Goal: Transaction & Acquisition: Purchase product/service

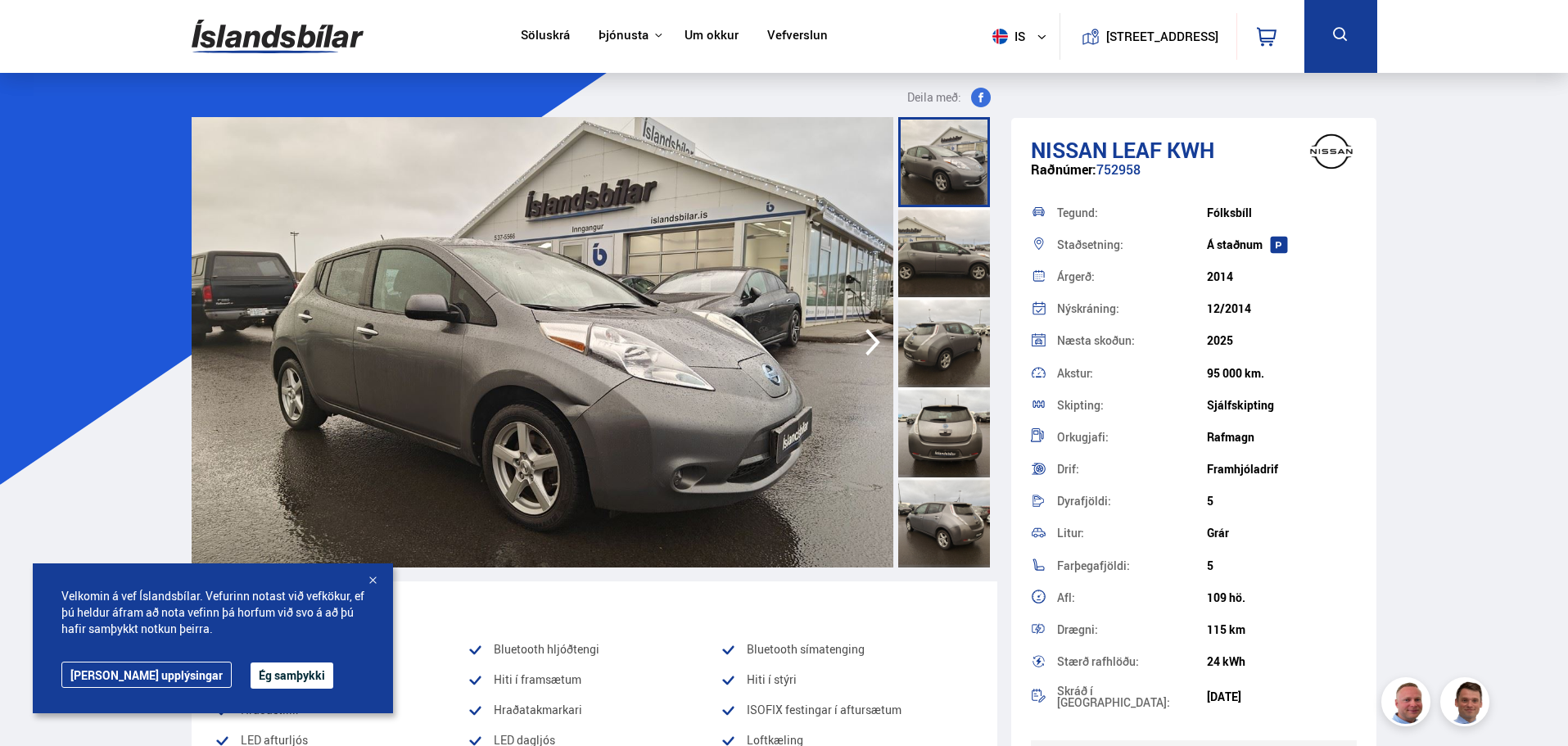
click at [373, 580] on div at bounding box center [372, 581] width 16 height 16
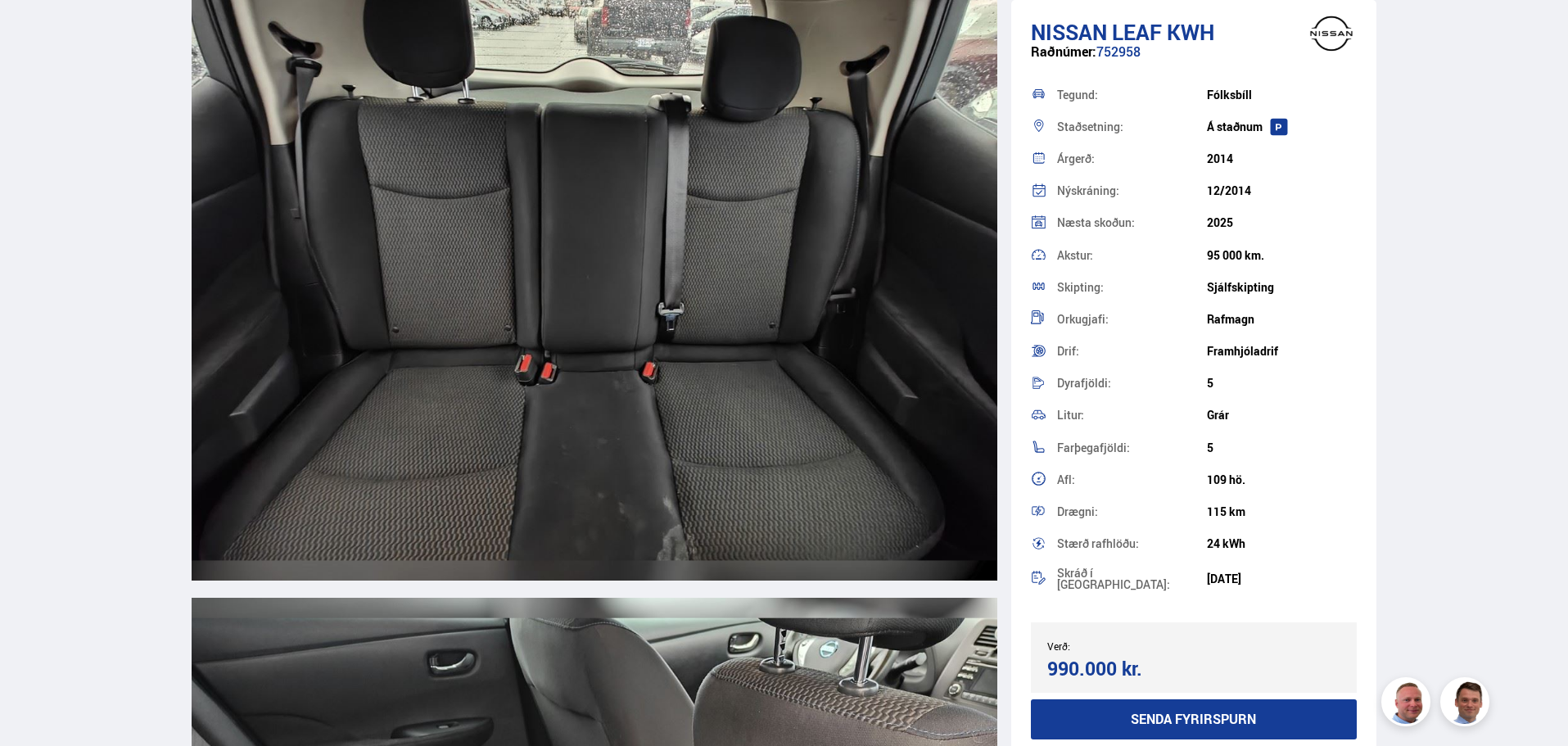
scroll to position [13183, 0]
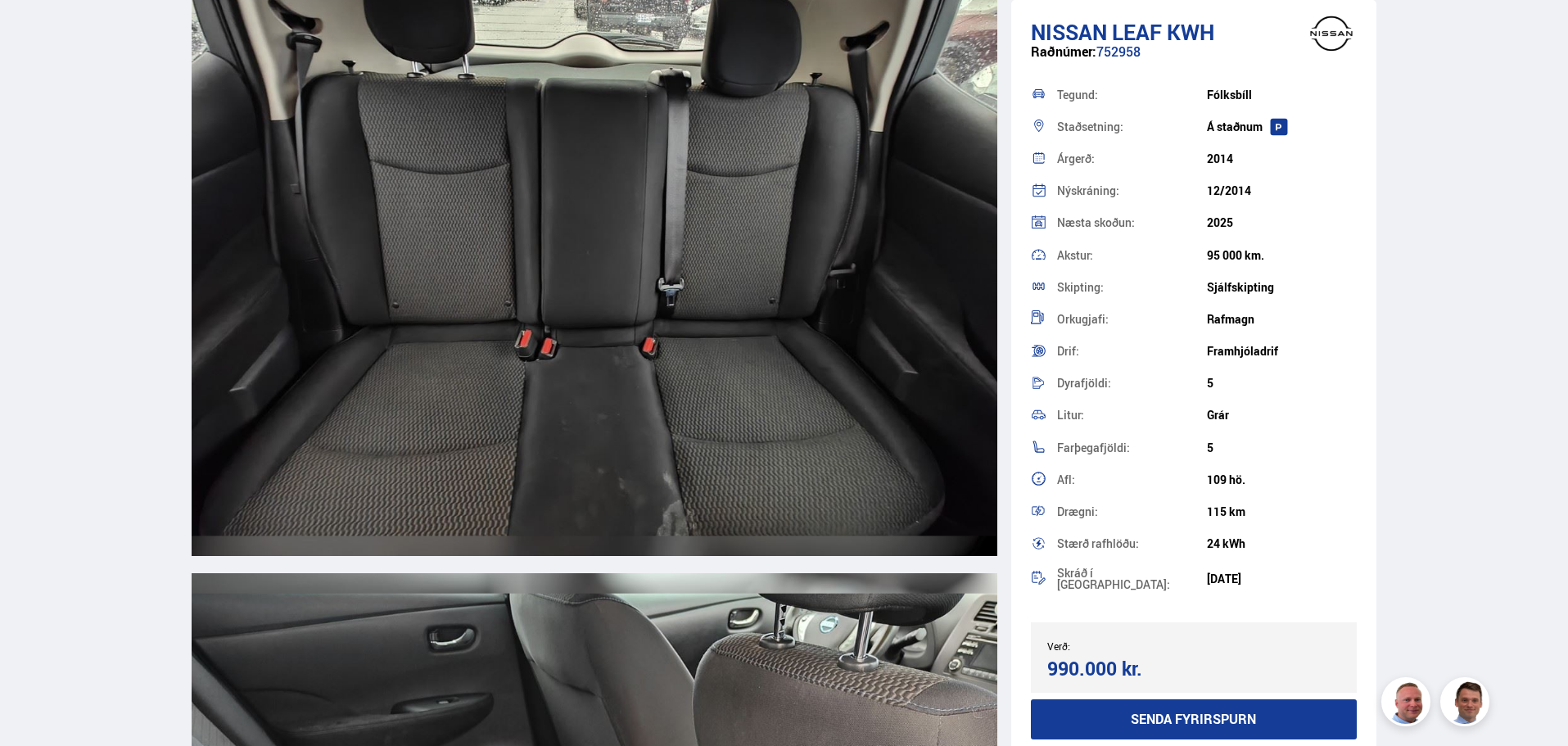
drag, startPoint x: 1567, startPoint y: 435, endPoint x: 1616, endPoint y: 180, distance: 259.7
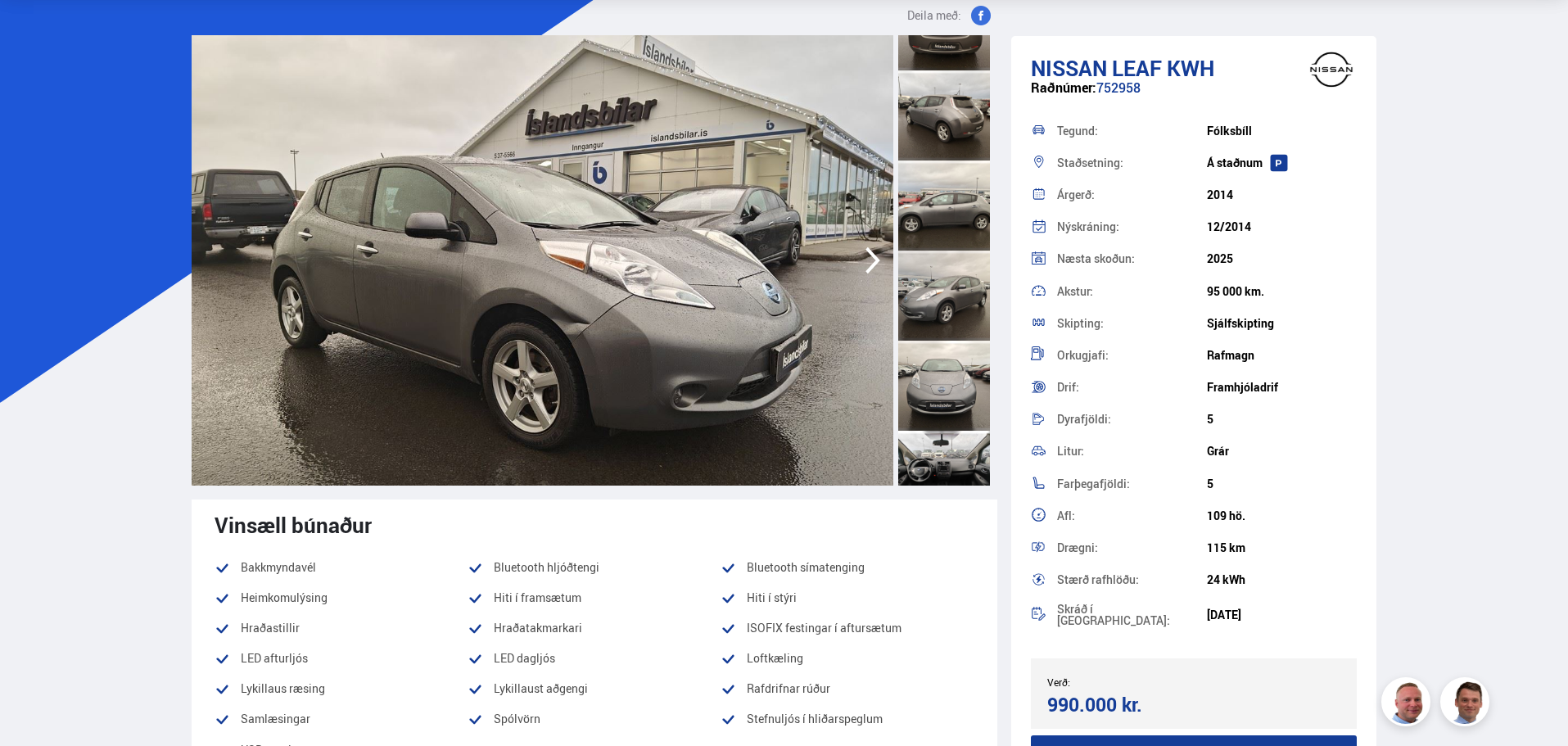
scroll to position [0, 0]
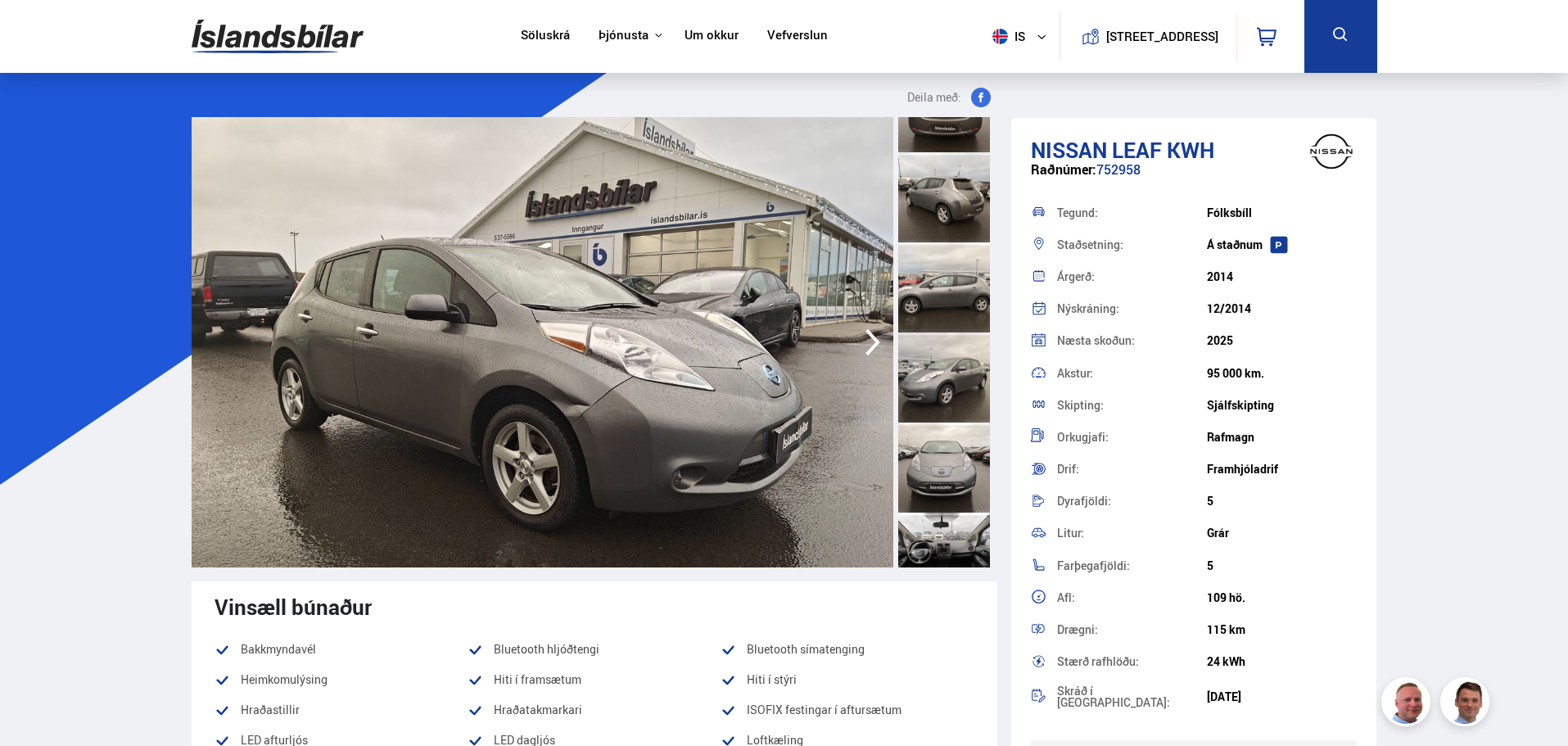
click at [544, 32] on link "Söluskrá" at bounding box center [546, 36] width 50 height 17
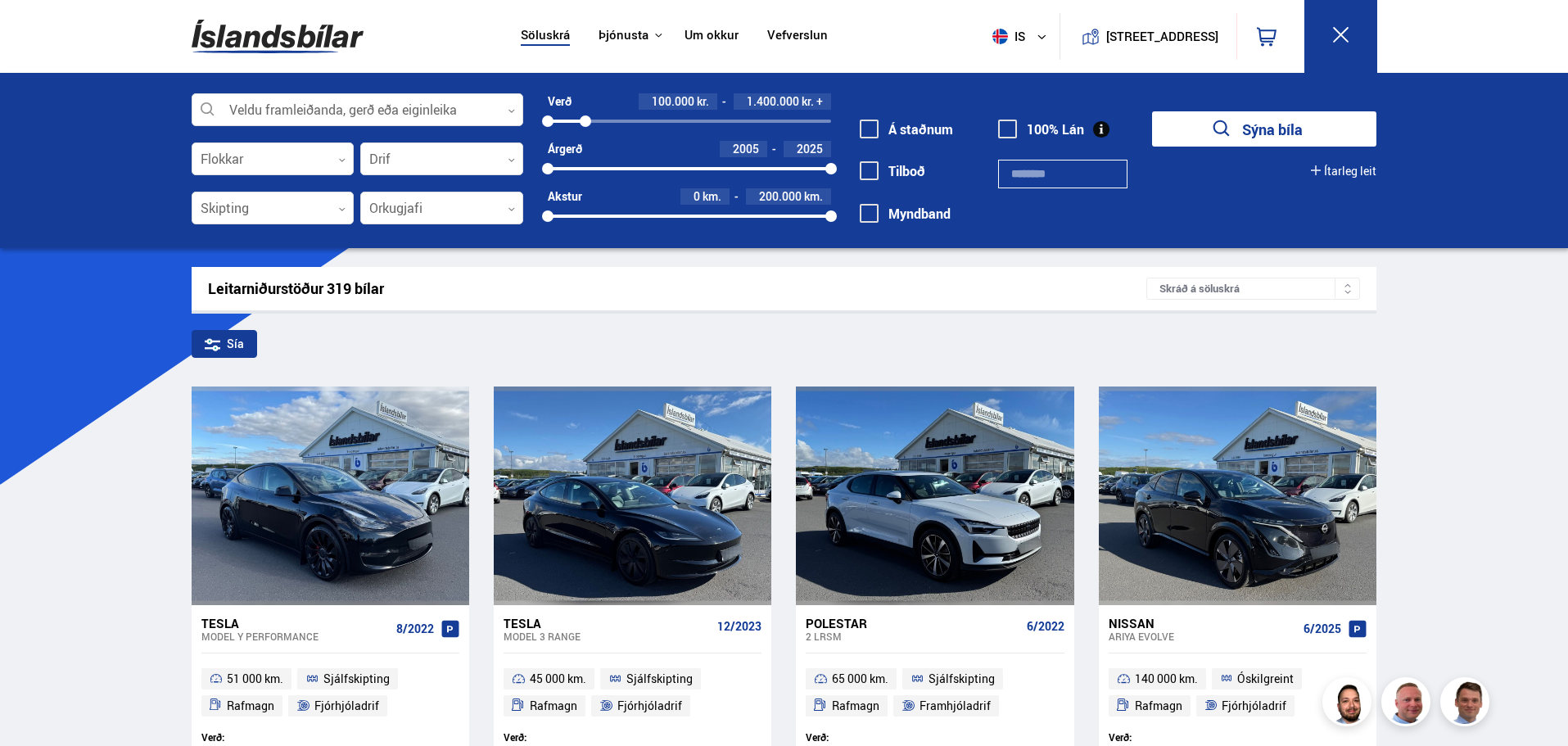
drag, startPoint x: 830, startPoint y: 120, endPoint x: 586, endPoint y: 112, distance: 244.1
click at [586, 112] on div "Verð 100.000 kr. 1.400.000 kr. + 100000 1417973" at bounding box center [689, 111] width 283 height 35
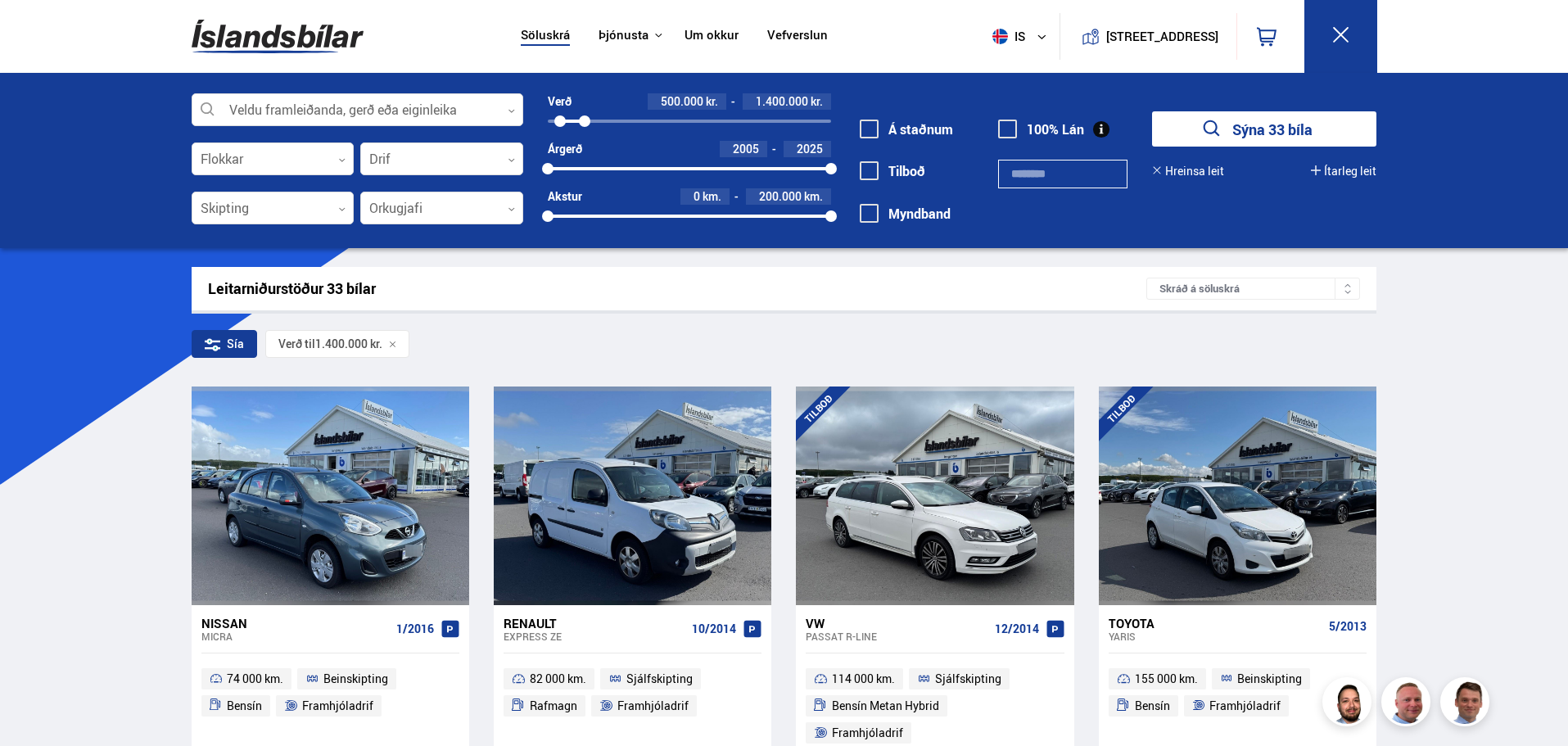
drag, startPoint x: 547, startPoint y: 120, endPoint x: 560, endPoint y: 118, distance: 13.2
click at [560, 118] on div at bounding box center [560, 121] width 11 height 11
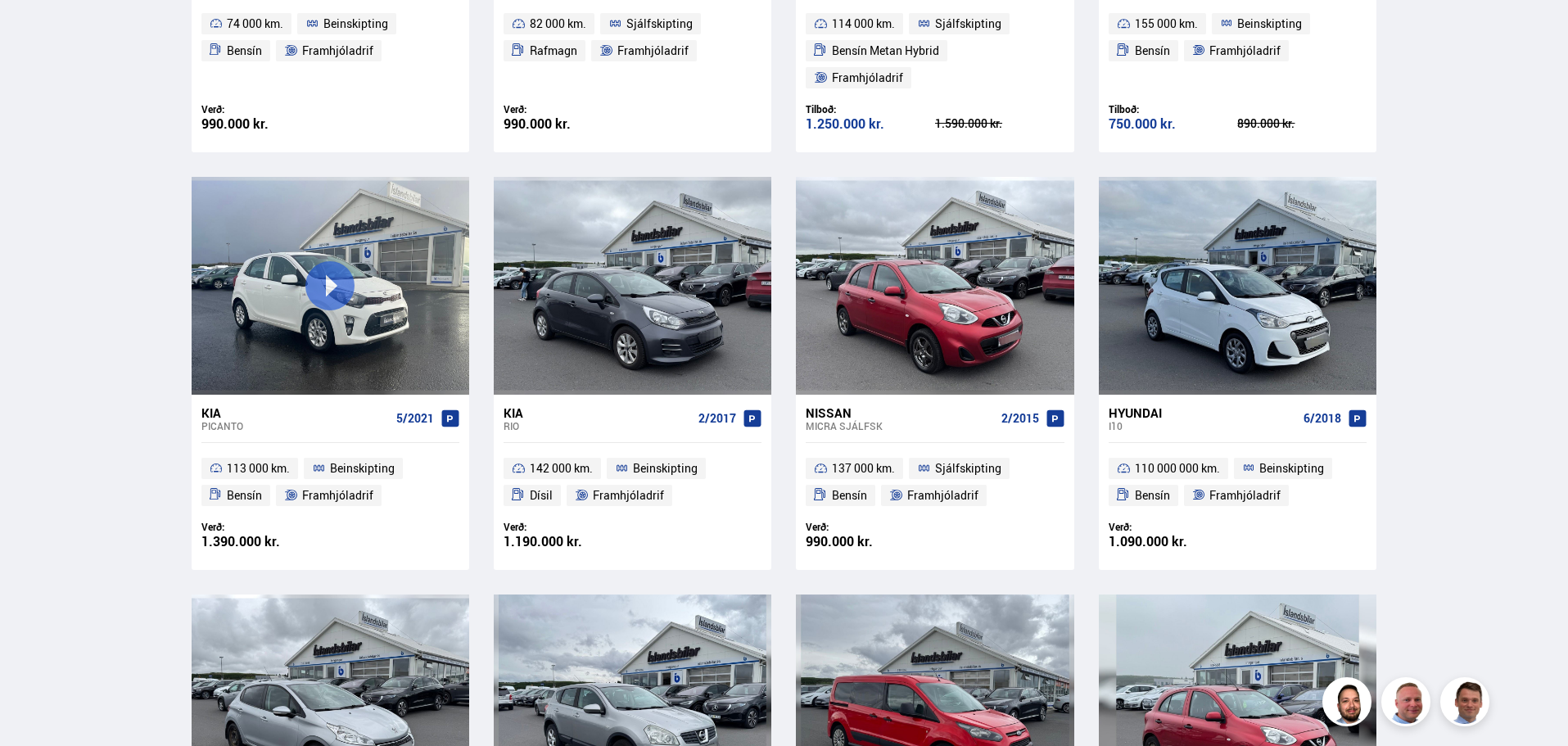
scroll to position [901, 0]
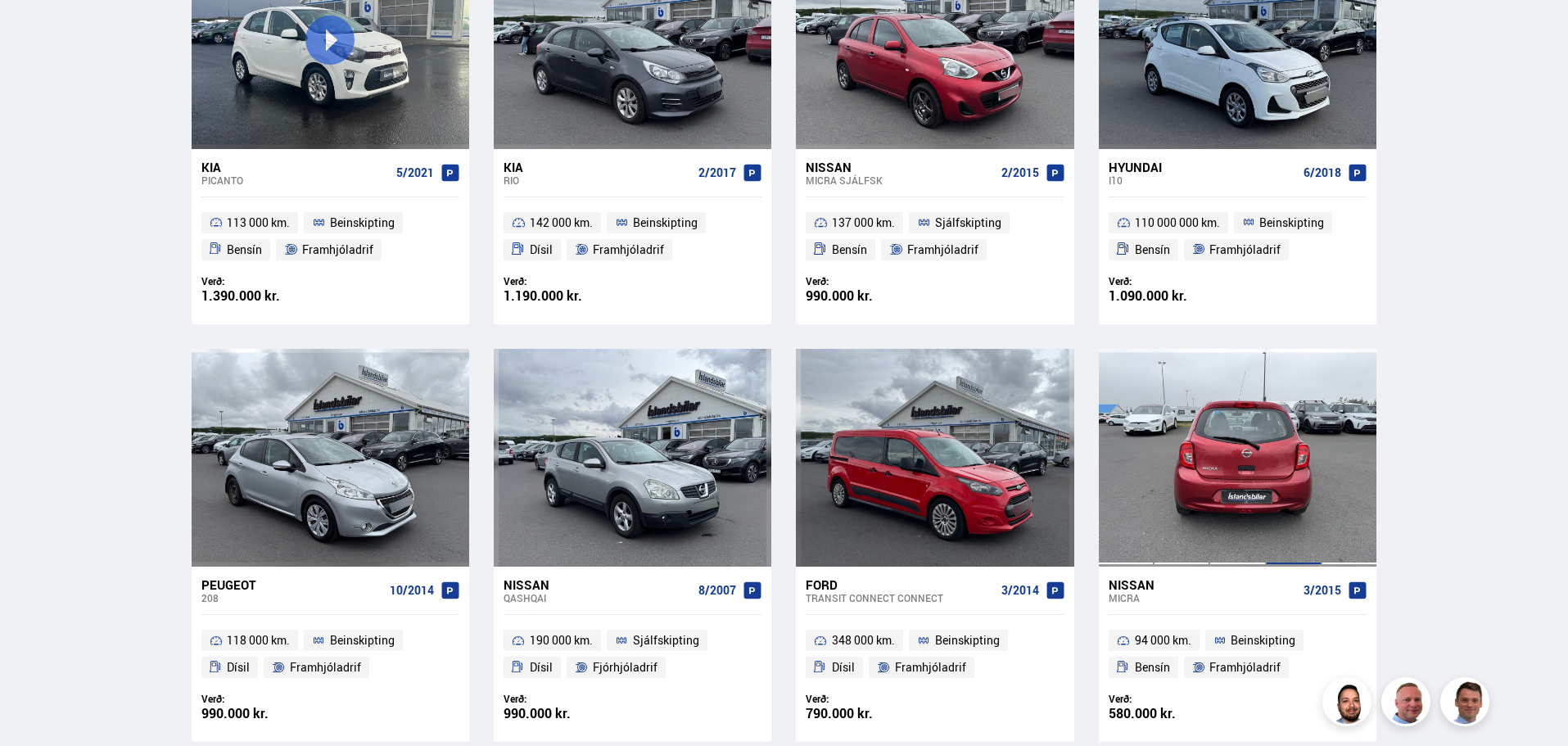
click at [1293, 453] on div at bounding box center [1293, 458] width 55 height 218
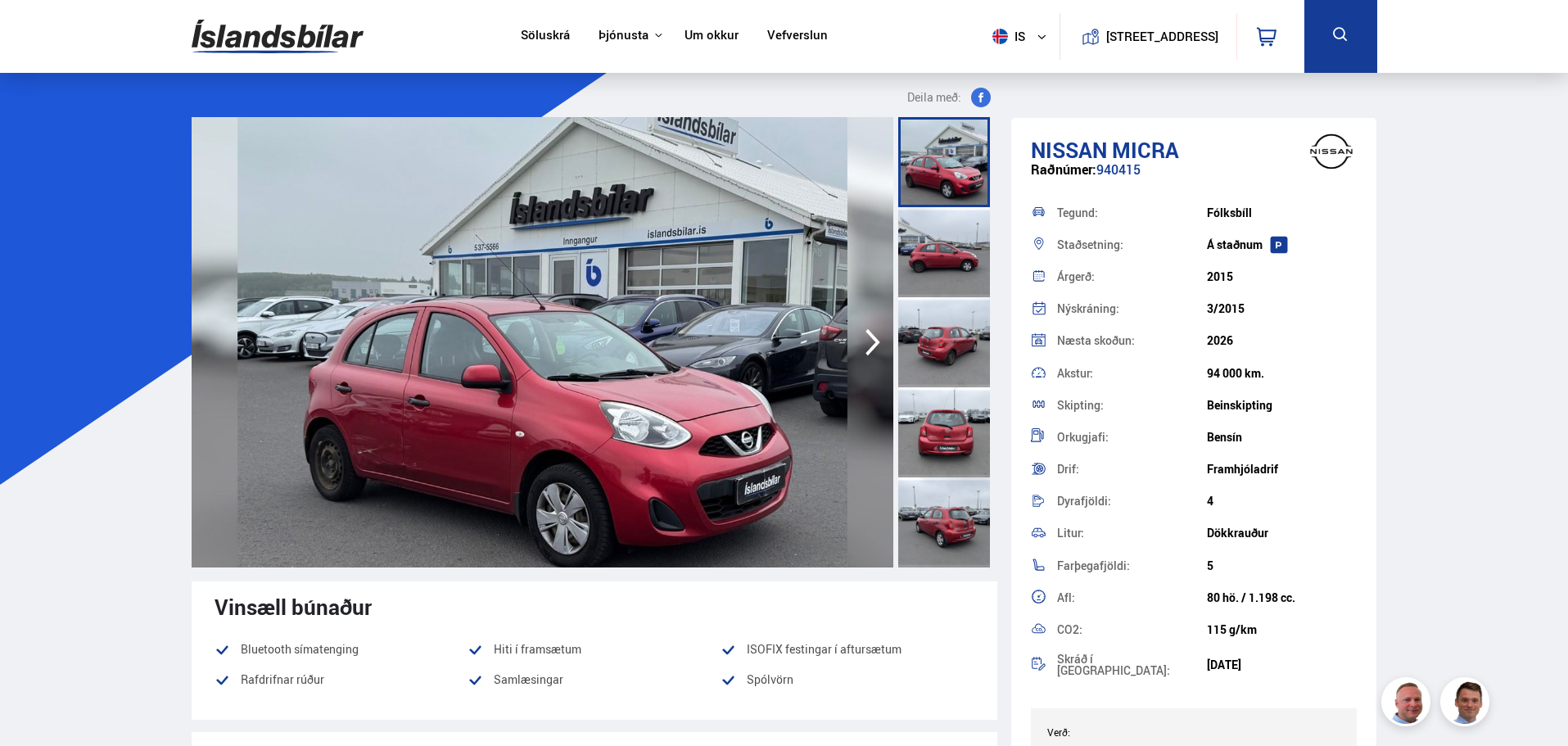
click at [933, 352] on div at bounding box center [944, 342] width 92 height 90
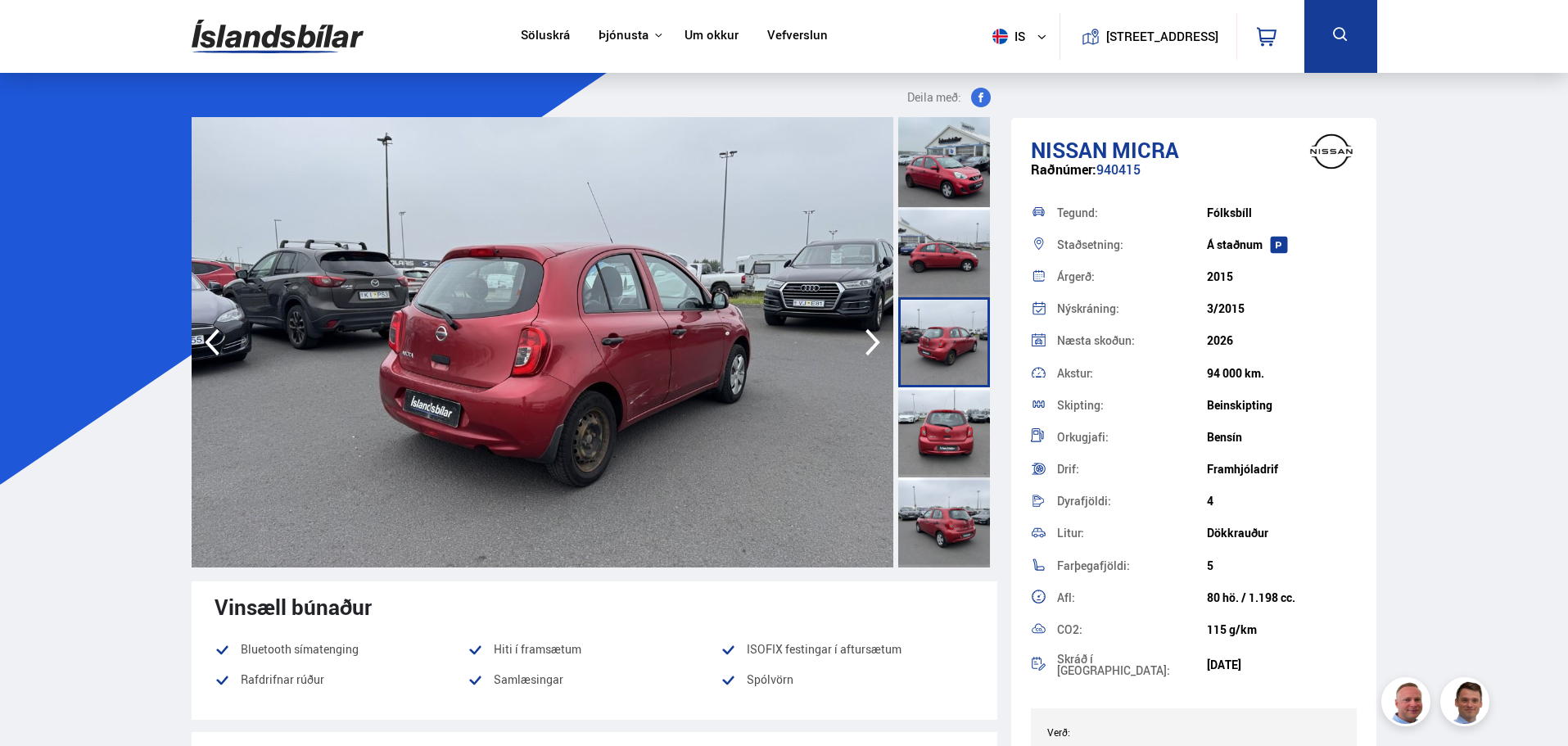
click at [938, 430] on div at bounding box center [944, 432] width 92 height 90
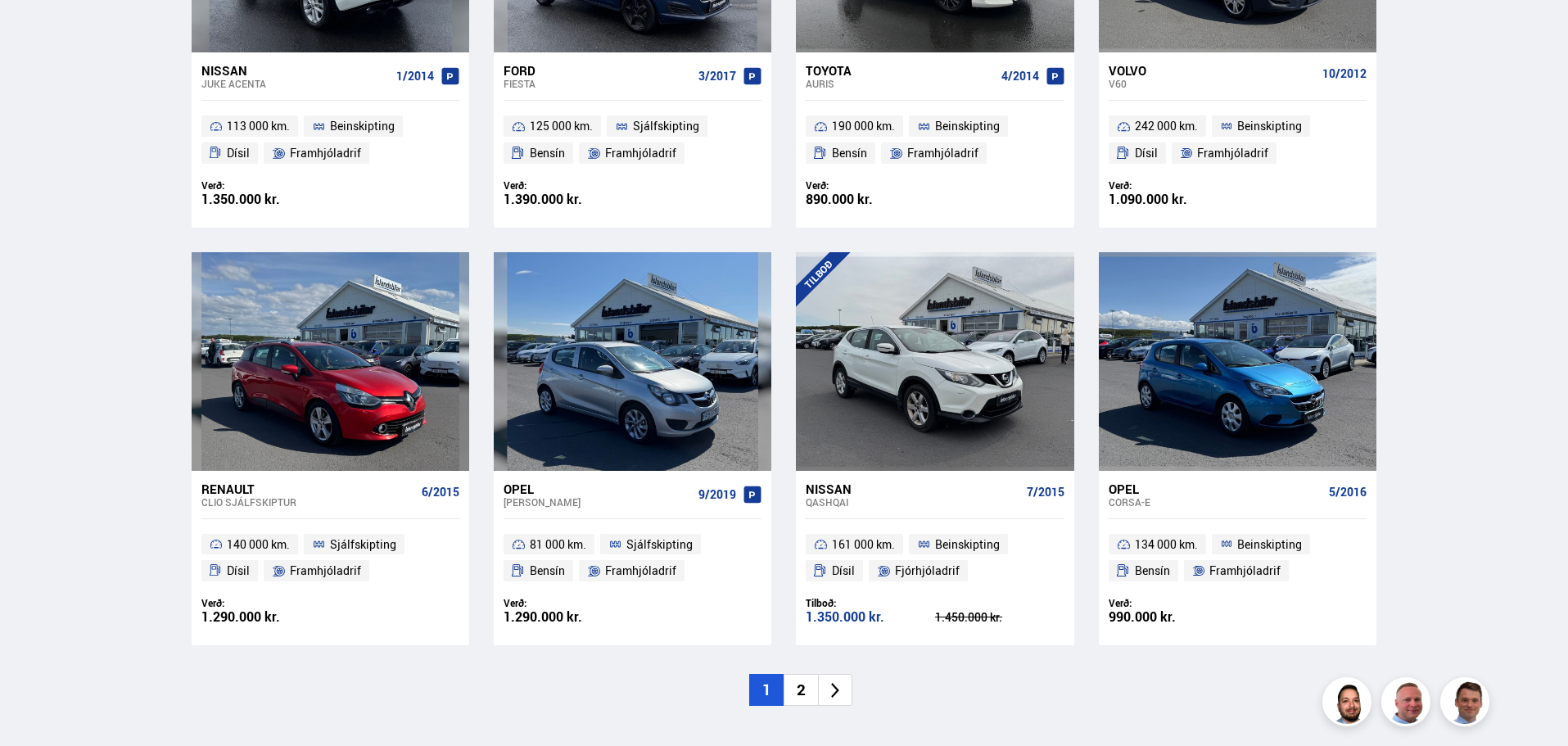
scroll to position [2255, 0]
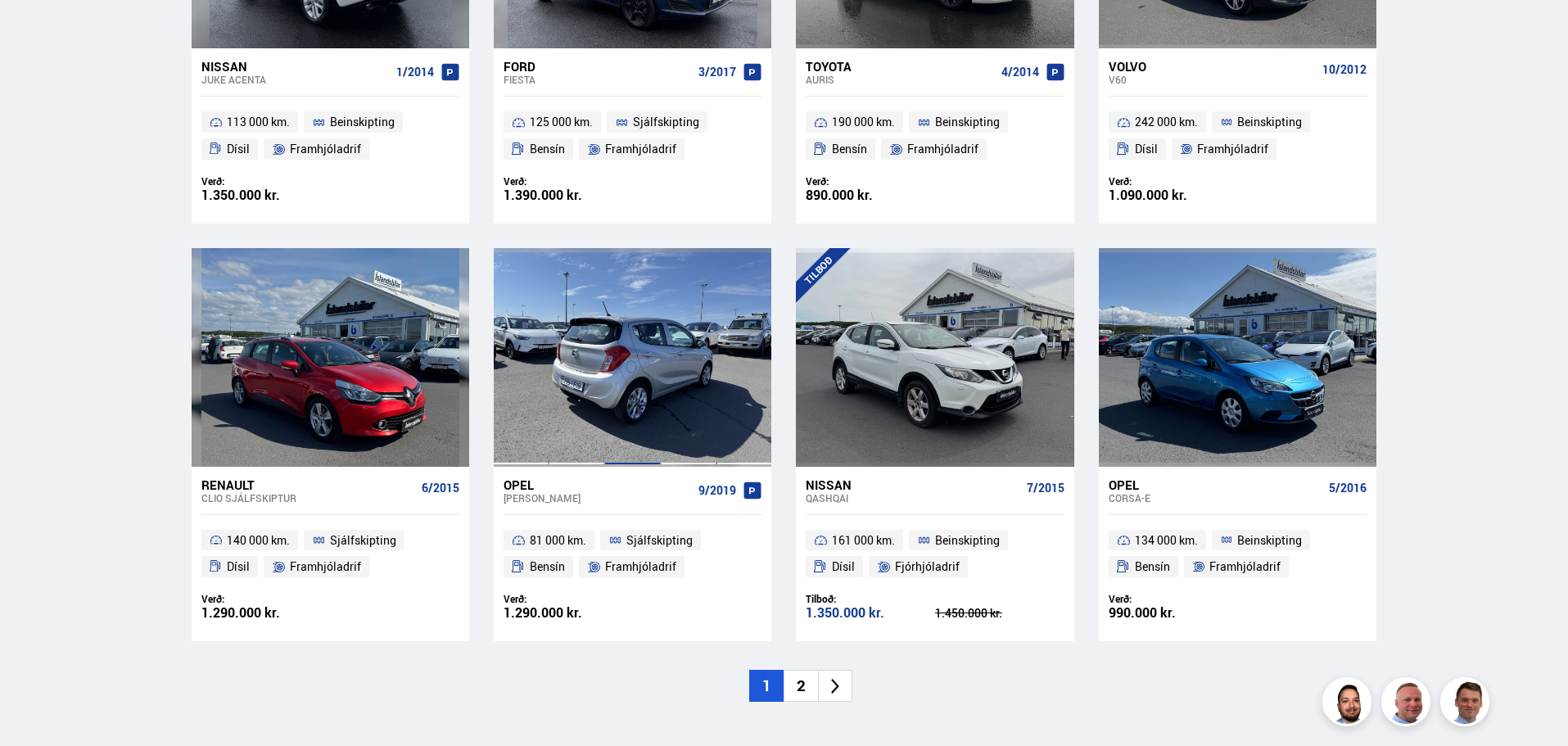
click at [621, 352] on div at bounding box center [632, 357] width 55 height 218
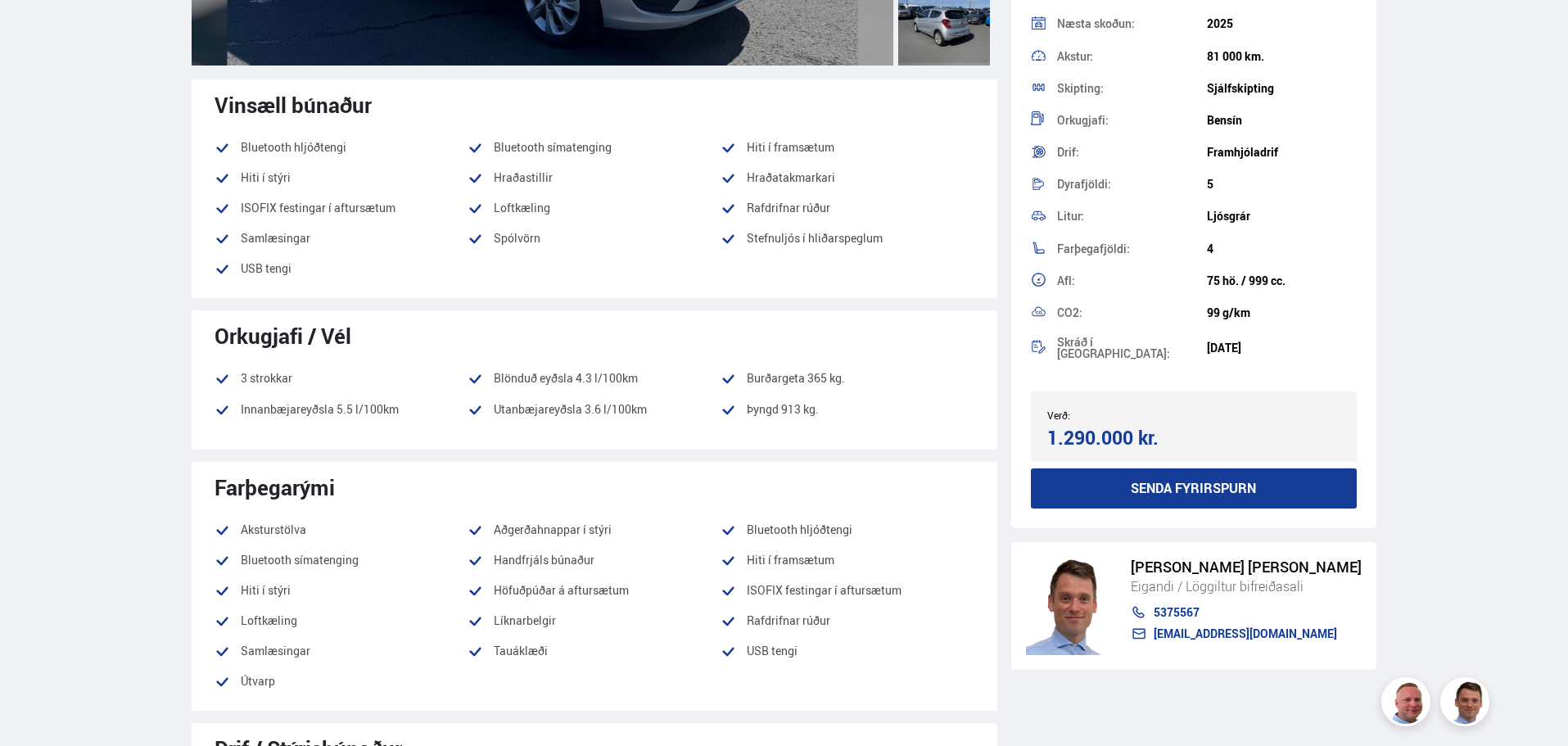
scroll to position [584, 0]
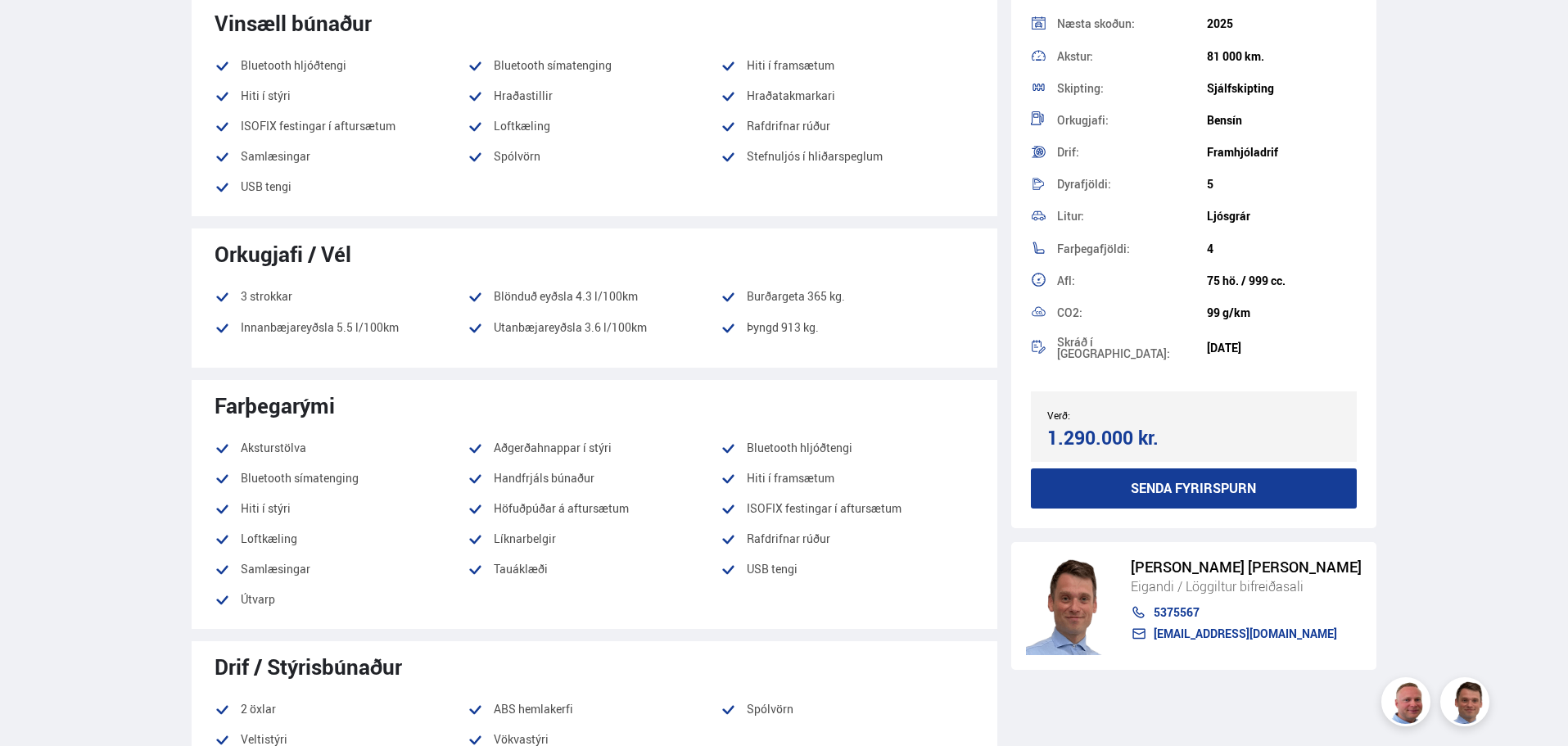
drag, startPoint x: 861, startPoint y: 362, endPoint x: 852, endPoint y: 370, distance: 12.0
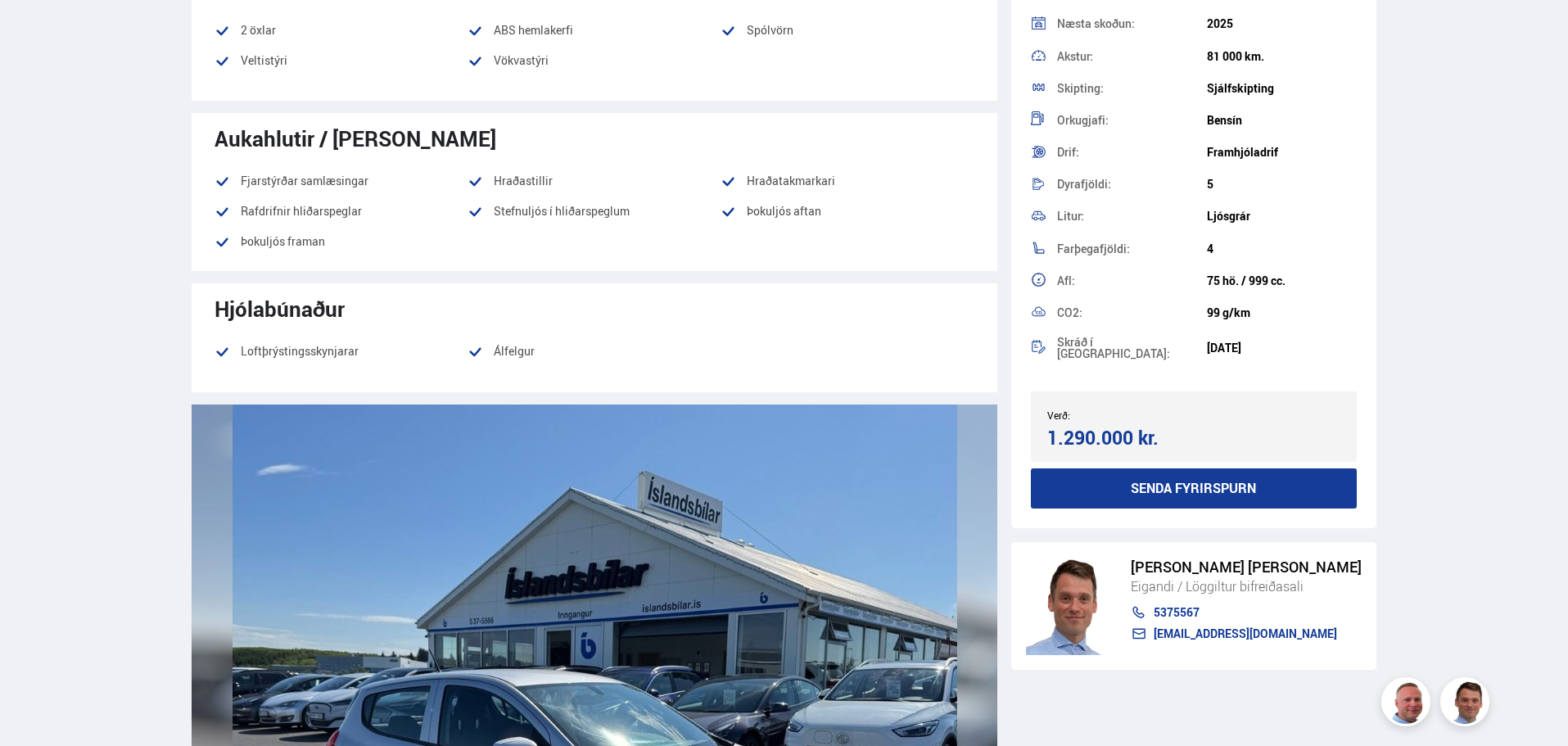
scroll to position [1754, 0]
